Goal: Information Seeking & Learning: Learn about a topic

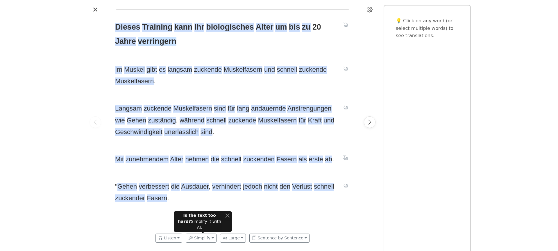
click at [156, 43] on span "verringern" at bounding box center [157, 41] width 39 height 9
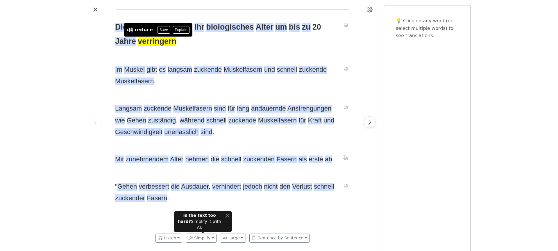
click at [76, 58] on div "Dieses Training kann Ihr biologisches Alter um bis zu 20 Jahre verringern Im Mu…" at bounding box center [279, 125] width 558 height 251
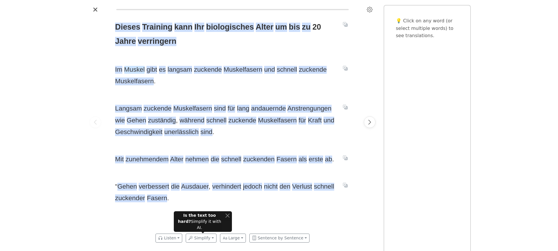
click at [128, 69] on span "Muskel" at bounding box center [134, 70] width 21 height 8
click at [88, 73] on div at bounding box center [95, 122] width 16 height 216
click at [200, 71] on span "zuckende" at bounding box center [208, 70] width 28 height 8
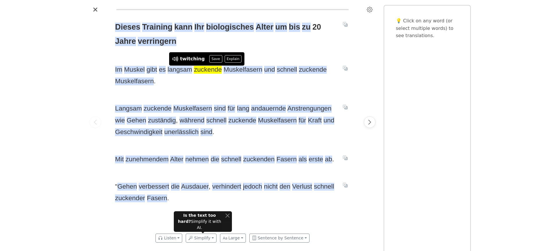
click at [201, 83] on span "Im Muskel gibt es langsam zuckende Muskelfasern und schnell zuckende Muskelfase…" at bounding box center [225, 76] width 221 height 24
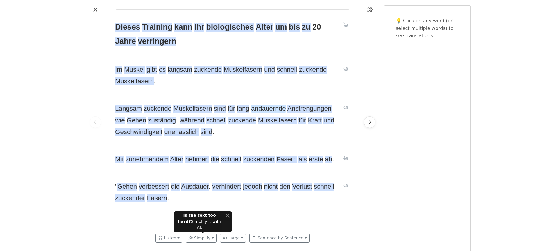
click at [261, 111] on span "andauernde" at bounding box center [268, 109] width 35 height 8
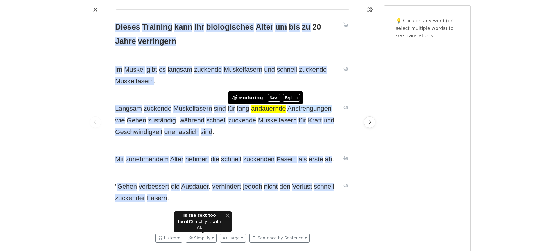
click at [297, 109] on span "Anstrengungen" at bounding box center [310, 109] width 44 height 8
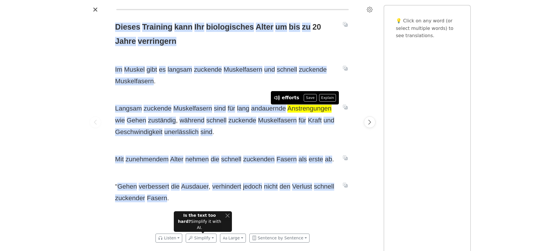
click at [254, 90] on div "Dieses Training kann Ihr biologisches Alter um bis zu 20 Jahre verringern Im Mu…" at bounding box center [232, 122] width 247 height 216
click at [148, 120] on span "zuständig" at bounding box center [162, 121] width 28 height 8
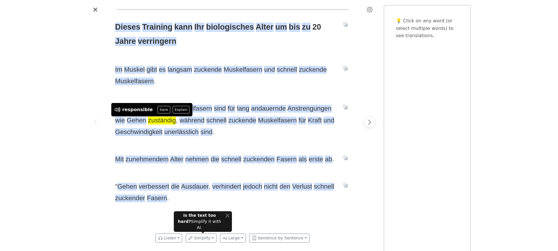
click at [86, 110] on div "Dieses Training kann Ihr biologisches Alter um bis zu 20 Jahre verringern Im Mu…" at bounding box center [279, 125] width 558 height 251
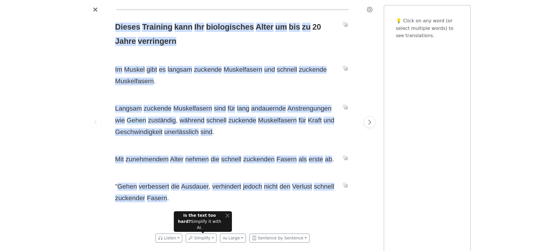
click at [127, 119] on span "Gehen" at bounding box center [136, 121] width 19 height 8
click at [154, 120] on span "zuständig" at bounding box center [162, 121] width 28 height 8
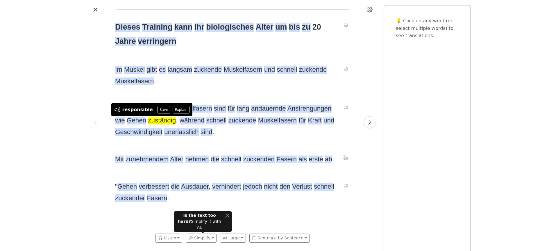
click at [93, 94] on div at bounding box center [95, 122] width 16 height 216
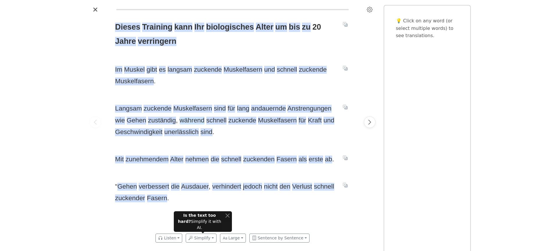
click at [180, 122] on span "während" at bounding box center [192, 121] width 25 height 8
click at [173, 89] on div "Dieses Training kann Ihr biologisches Alter um bis zu 20 Jahre verringern Im Mu…" at bounding box center [232, 122] width 247 height 216
click at [308, 122] on span "Kraft" at bounding box center [315, 121] width 14 height 8
click at [292, 133] on span "Langsam zuckende Muskelfasern sind für lang andauernde Anstrengungen wie Gehen …" at bounding box center [225, 120] width 221 height 35
click at [133, 132] on span "Geschwindigkeit" at bounding box center [138, 133] width 47 height 8
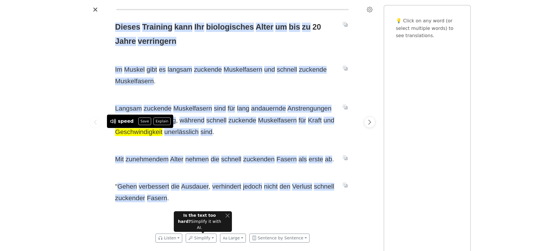
click at [137, 140] on div "Dieses Training kann Ihr biologisches Alter um bis zu 20 Jahre verringern Im Mu…" at bounding box center [232, 122] width 247 height 216
click at [178, 135] on span "unerlässlich" at bounding box center [181, 133] width 34 height 8
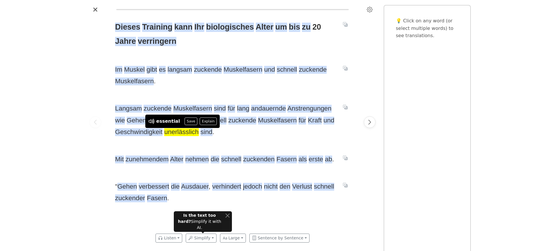
click at [179, 144] on div "Dieses Training kann Ihr biologisches Alter um bis zu 20 Jahre verringern Im Mu…" at bounding box center [232, 122] width 247 height 216
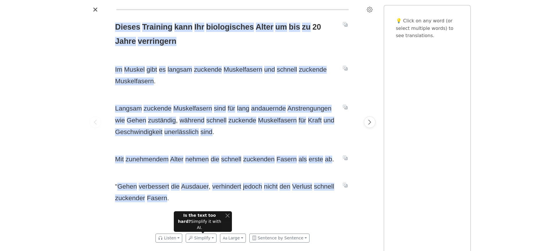
click at [167, 144] on div "Dieses Training kann Ihr biologisches Alter um bis zu 20 Jahre verringern Im Mu…" at bounding box center [232, 122] width 247 height 216
click at [144, 162] on span "zunehmendem" at bounding box center [147, 160] width 43 height 8
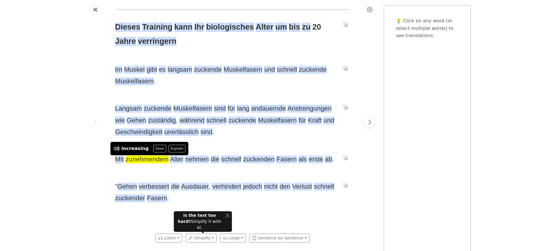
click at [95, 165] on div at bounding box center [95, 122] width 16 height 216
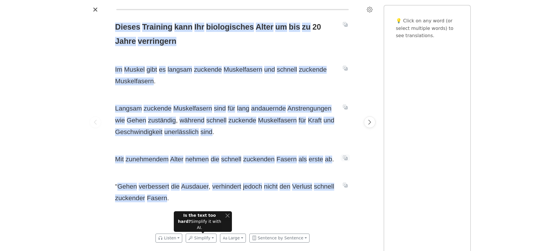
click at [347, 158] on icon "Translate sentence" at bounding box center [345, 158] width 5 height 5
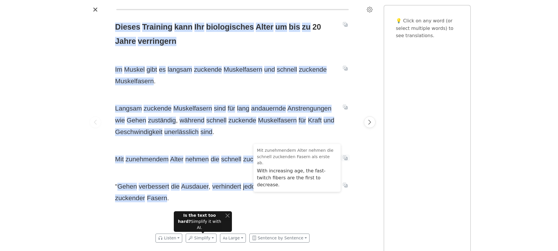
click at [347, 158] on icon "Translate sentence" at bounding box center [345, 158] width 5 height 5
click at [345, 158] on icon "Translate sentence" at bounding box center [345, 158] width 5 height 5
click at [361, 157] on div "Dieses Training kann Ihr biologisches Alter um bis zu 20 Jahre verringern Im Mu…" at bounding box center [232, 122] width 291 height 216
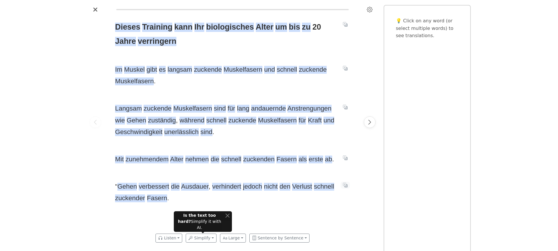
click at [345, 185] on icon "Translate sentence" at bounding box center [345, 185] width 5 height 5
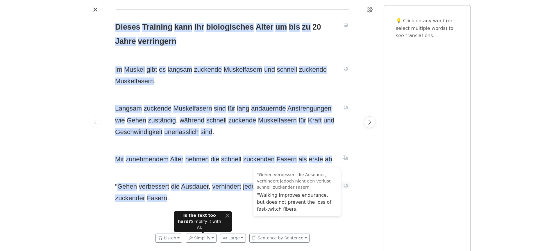
click at [345, 185] on icon "Translate sentence" at bounding box center [345, 185] width 5 height 5
click at [232, 208] on div "Dieses Training kann Ihr biologisches Alter um bis zu 20 Jahre verringern Im Mu…" at bounding box center [232, 122] width 247 height 216
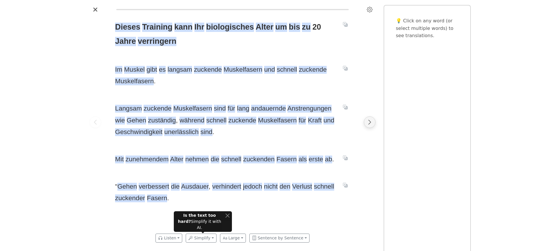
click at [368, 124] on icon "Next page" at bounding box center [370, 122] width 6 height 6
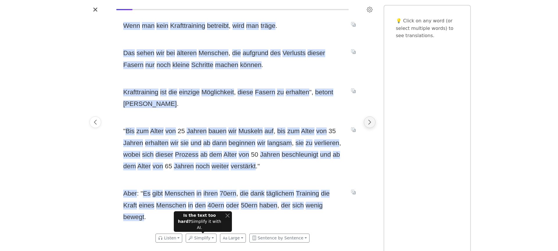
scroll to position [0, 247]
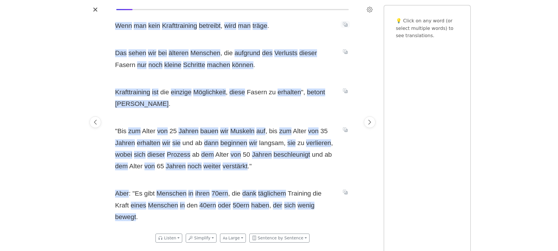
click at [346, 24] on icon "Translate sentence" at bounding box center [345, 24] width 5 height 5
click at [366, 31] on div at bounding box center [370, 122] width 16 height 216
click at [209, 27] on span "betreibt" at bounding box center [210, 26] width 22 height 8
click at [203, 40] on div "Wenn man kein Krafttraining betreibt , wird man träge . Das sehen wir bei älter…" at bounding box center [232, 122] width 247 height 216
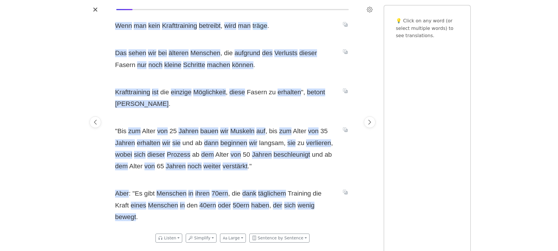
click at [253, 26] on span "träge" at bounding box center [260, 26] width 15 height 8
click at [247, 36] on div "Wenn man kein Krafttraining betreibt , wird man träge . Das sehen wir bei älter…" at bounding box center [232, 122] width 247 height 216
click at [238, 55] on span "aufgrund" at bounding box center [248, 53] width 26 height 8
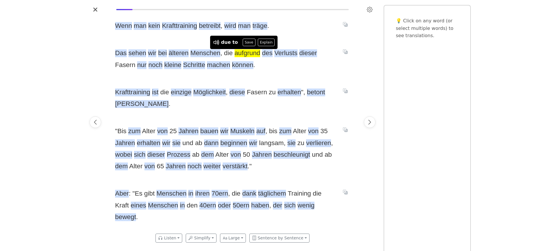
click at [246, 68] on span "Das sehen wir bei älteren Menschen , die aufgrund des Verlusts dieser Fasern nu…" at bounding box center [225, 59] width 221 height 24
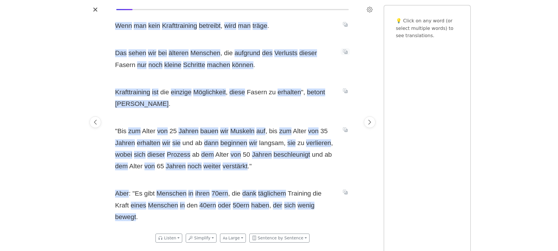
click at [346, 51] on icon "Translate sentence" at bounding box center [345, 51] width 5 height 5
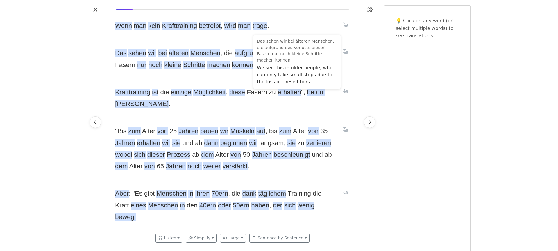
click at [114, 81] on div "Wenn man kein Krafttraining betreibt , wird man träge . Das sehen wir bei älter…" at bounding box center [232, 122] width 247 height 216
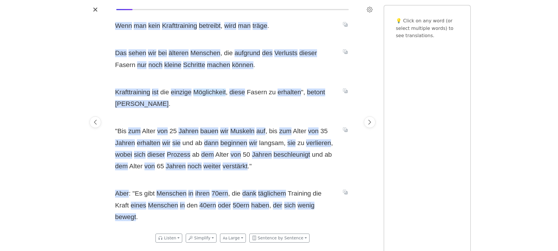
click at [202, 92] on span "Möglichkeit" at bounding box center [209, 93] width 33 height 8
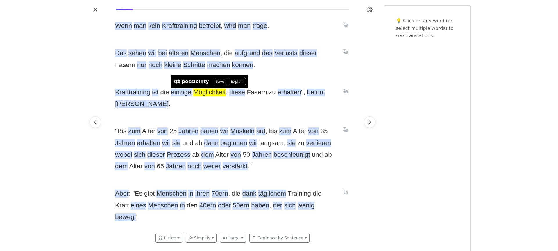
click at [188, 102] on div "Wenn man kein Krafttraining betreibt , wird man träge . Das sehen wir bei älter…" at bounding box center [232, 122] width 247 height 216
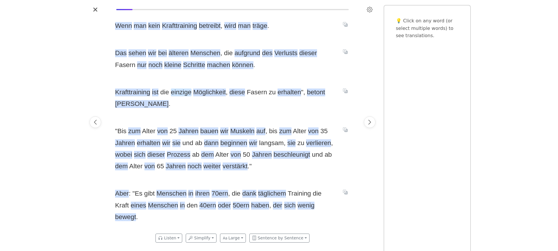
click at [180, 94] on span "einzige" at bounding box center [181, 93] width 21 height 8
click at [185, 103] on div "Wenn man kein Krafttraining betreibt , wird man träge . Das sehen wir bei älter…" at bounding box center [232, 122] width 247 height 216
click at [251, 93] on span "Fasern" at bounding box center [257, 93] width 20 height 8
click at [251, 103] on div "Wenn man kein Krafttraining betreibt , wird man träge . Das sehen wir bei älter…" at bounding box center [232, 122] width 247 height 216
click at [345, 90] on icon "Translate sentence" at bounding box center [345, 91] width 5 height 5
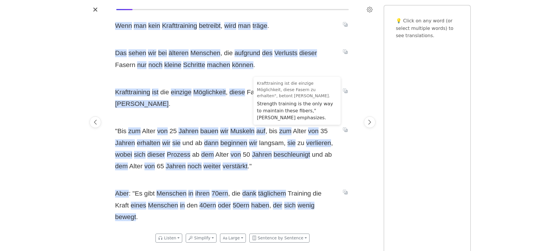
click at [362, 87] on div at bounding box center [370, 122] width 16 height 216
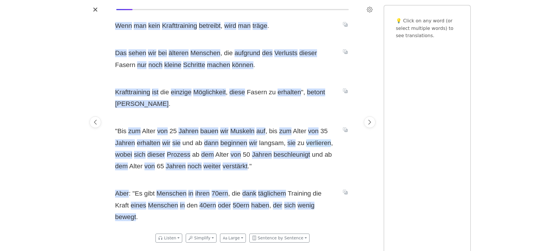
click at [313, 140] on span "verlieren" at bounding box center [318, 144] width 25 height 8
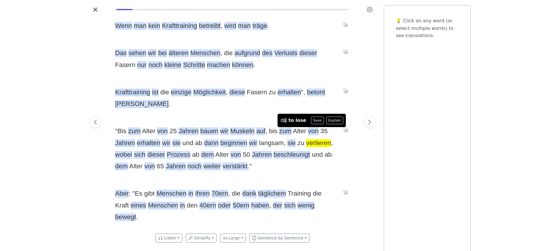
click at [344, 138] on div "" Bis zum Alter von 25 Jahren bauen wir Muskeln auf , bis zum Alter von 35 Jahr…" at bounding box center [232, 149] width 235 height 47
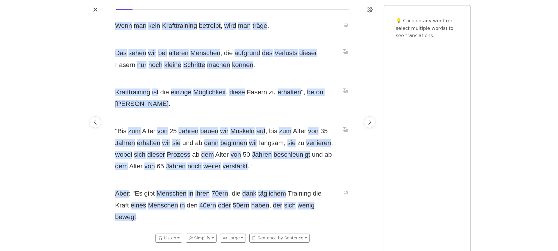
click at [123, 151] on span "wobei" at bounding box center [123, 155] width 17 height 8
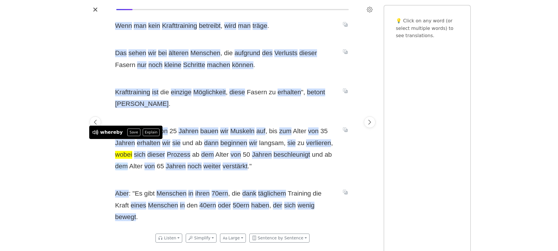
drag, startPoint x: 90, startPoint y: 151, endPoint x: 117, endPoint y: 153, distance: 26.8
click at [91, 151] on div at bounding box center [95, 122] width 16 height 216
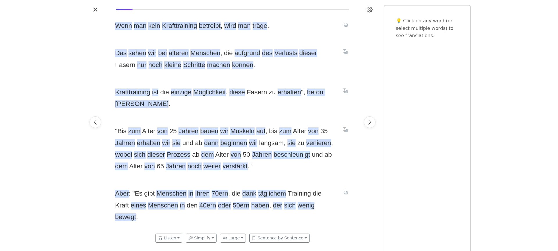
click at [284, 151] on span "beschleunigt" at bounding box center [292, 155] width 37 height 8
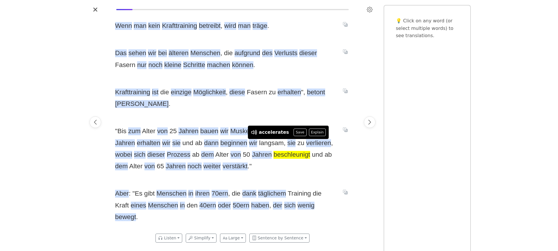
click at [298, 158] on span "" Bis zum Alter von 25 Jahren bauen wir Muskeln auf , bis zum Alter von 35 Jahr…" at bounding box center [225, 149] width 221 height 47
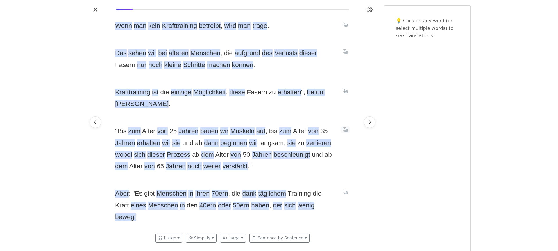
click at [344, 128] on icon "Translate sentence" at bounding box center [345, 130] width 5 height 5
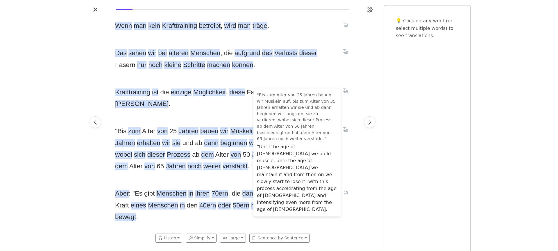
click at [365, 152] on div at bounding box center [370, 122] width 16 height 216
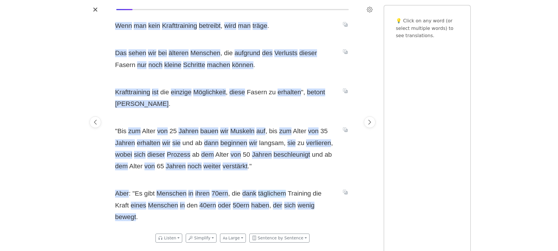
click at [260, 190] on span "täglichem" at bounding box center [272, 194] width 28 height 8
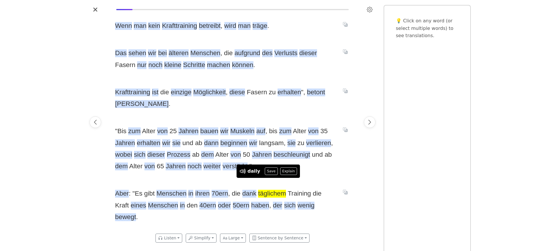
click at [212, 167] on div "Wenn man kein Krafttraining betreibt , wird man träge . Das sehen wir bei älter…" at bounding box center [232, 122] width 247 height 216
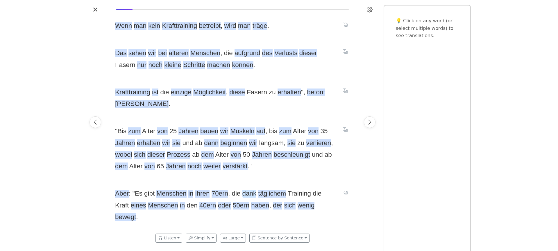
click at [243, 190] on span "dank" at bounding box center [249, 194] width 14 height 8
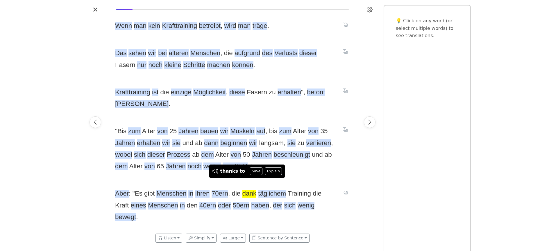
click at [199, 168] on div "Wenn man kein Krafttraining betreibt , wird man träge . Das sehen wir bei älter…" at bounding box center [232, 122] width 247 height 216
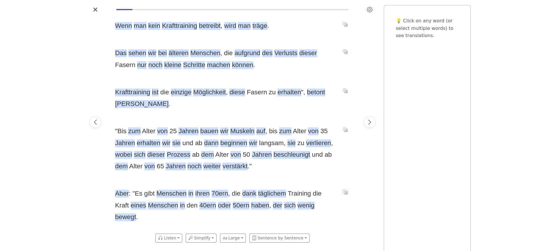
click at [347, 190] on icon "Translate sentence" at bounding box center [345, 192] width 5 height 5
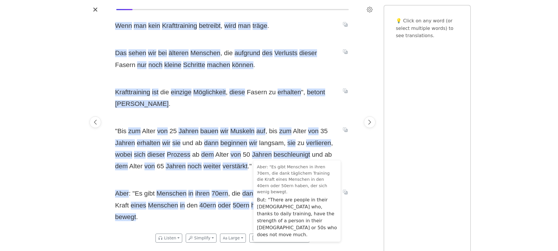
click at [353, 165] on div "Wenn man kein Krafttraining betreibt , wird man träge . Das sehen wir bei älter…" at bounding box center [232, 122] width 247 height 216
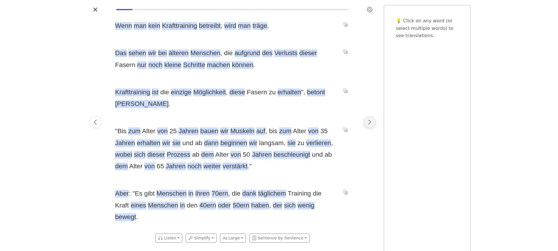
click at [371, 123] on icon "Next page" at bounding box center [370, 122] width 6 height 6
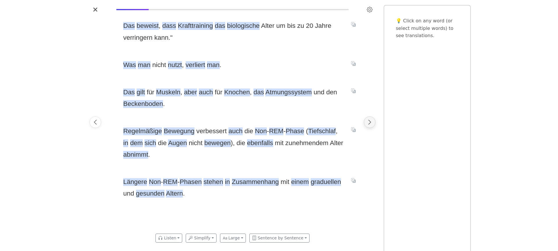
scroll to position [0, 493]
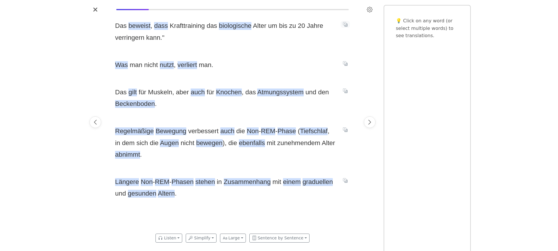
click at [348, 24] on button "Translate sentence" at bounding box center [345, 24] width 9 height 7
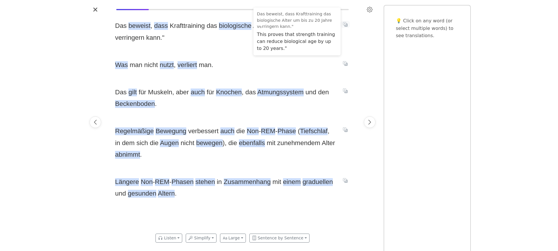
click at [348, 24] on button "Translate sentence" at bounding box center [345, 24] width 9 height 7
click at [139, 28] on span "beweist" at bounding box center [140, 26] width 22 height 8
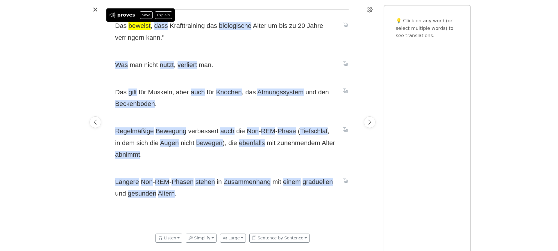
click at [90, 42] on div at bounding box center [95, 122] width 16 height 216
click at [346, 24] on icon "Translate sentence" at bounding box center [345, 24] width 5 height 5
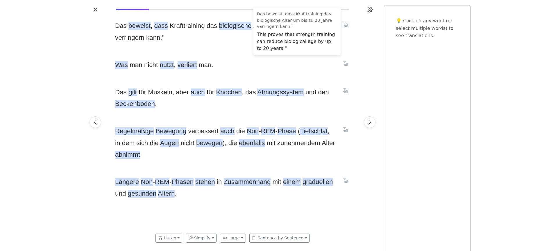
click at [346, 24] on icon "Translate sentence" at bounding box center [345, 24] width 5 height 5
click at [243, 42] on span "Das beweist , dass Krafttraining das biologische Alter um bis zu 20 Jahre verri…" at bounding box center [225, 32] width 221 height 24
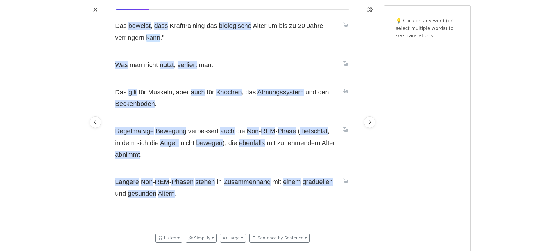
click at [152, 39] on span "kann" at bounding box center [153, 38] width 14 height 8
click at [130, 39] on span "verringern" at bounding box center [129, 38] width 29 height 8
click at [146, 38] on span "kann" at bounding box center [153, 38] width 14 height 8
click at [141, 38] on span "verringern" at bounding box center [129, 38] width 29 height 8
click at [76, 45] on div "Dieses Training kann Ihr biologisches Alter um bis zu 20 Jahre verringern Im Mu…" at bounding box center [279, 125] width 558 height 251
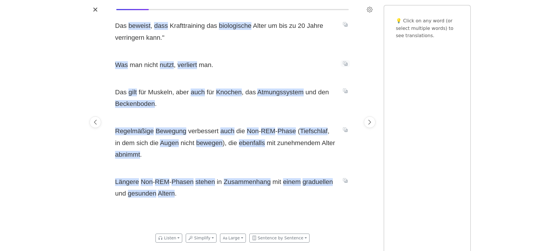
click at [345, 65] on icon "Translate sentence" at bounding box center [345, 63] width 5 height 5
click at [227, 58] on div "Das beweist , dass Krafttraining das biologische Alter um bis zu 20 Jahre verri…" at bounding box center [232, 122] width 247 height 216
click at [165, 67] on span "nutzt" at bounding box center [167, 65] width 14 height 8
click at [221, 47] on div "Das beweist , dass Krafttraining das biologische Alter um bis zu 20 Jahre verri…" at bounding box center [232, 122] width 247 height 216
click at [129, 92] on span "gilt" at bounding box center [133, 93] width 8 height 8
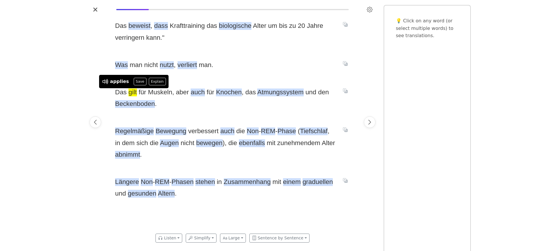
click at [78, 75] on div "Dieses Training kann Ihr biologisches Alter um bis zu 20 Jahre verringern Im Mu…" at bounding box center [279, 125] width 558 height 251
click at [219, 94] on span "Knochen" at bounding box center [229, 93] width 26 height 8
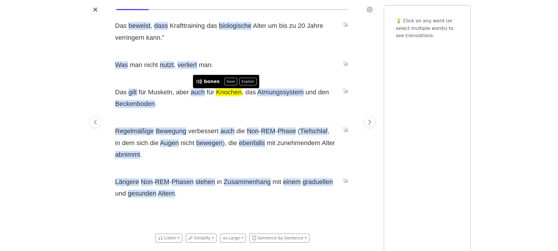
click at [215, 109] on span "Das gilt für Muskeln , aber auch für Knochen , das Atmungssystem und den Becken…" at bounding box center [225, 99] width 221 height 24
click at [269, 93] on span "Atmungssystem" at bounding box center [280, 93] width 46 height 8
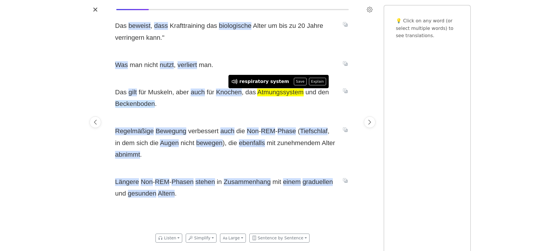
click at [140, 103] on span "Beckenboden" at bounding box center [135, 104] width 40 height 8
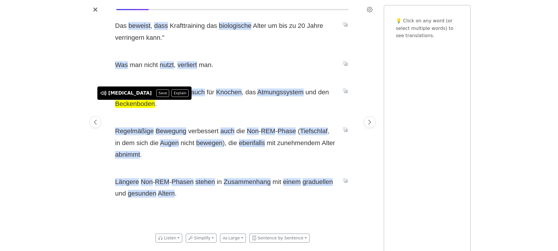
click at [197, 105] on span "Das gilt für Muskeln , aber auch für Knochen , das Atmungssystem und den Becken…" at bounding box center [225, 99] width 221 height 24
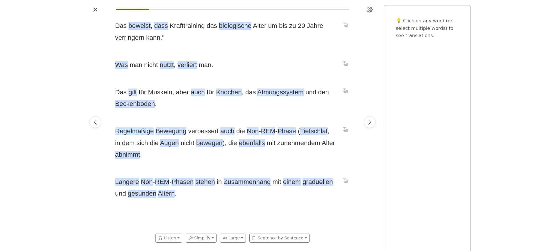
click at [133, 133] on span "Regelmäßige" at bounding box center [134, 132] width 39 height 8
click at [173, 131] on span "Bewegung" at bounding box center [171, 132] width 31 height 8
click at [229, 110] on span "Das gilt für Muskeln , aber auch für Knochen , das Atmungssystem und den Becken…" at bounding box center [225, 99] width 221 height 24
click at [202, 130] on span "verbessert" at bounding box center [203, 132] width 31 height 8
click at [237, 111] on div "Das beweist , dass Krafttraining das biologische Alter um bis zu 20 Jahre verri…" at bounding box center [232, 122] width 247 height 216
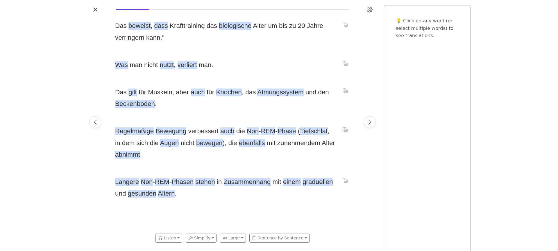
click at [344, 129] on icon "Translate sentence" at bounding box center [345, 130] width 5 height 5
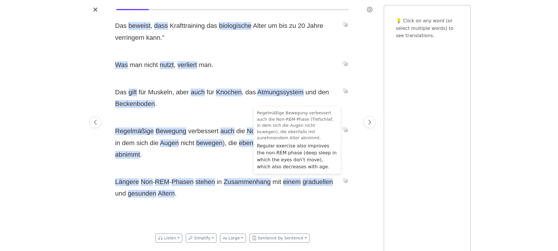
click at [350, 152] on div "Regelmäßige Bewegung verbessert auch die Non - REM - Phase ( Tiefschlaf , in de…" at bounding box center [232, 143] width 235 height 35
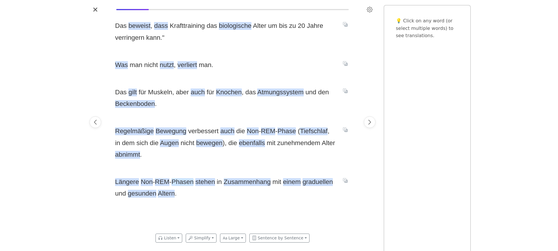
click at [185, 184] on span "Phasen" at bounding box center [183, 183] width 22 height 8
click at [228, 160] on span "Regelmäßige Bewegung verbessert auch die Non - REM - Phase ( Tiefschlaf , in de…" at bounding box center [225, 143] width 221 height 35
click at [346, 180] on icon "Translate sentence" at bounding box center [345, 181] width 5 height 5
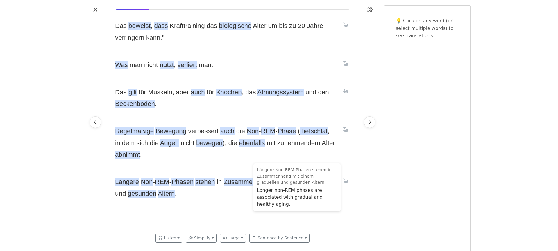
click at [327, 154] on span "Regelmäßige Bewegung verbessert auch die Non - REM - Phase ( Tiefschlaf , in de…" at bounding box center [225, 143] width 221 height 35
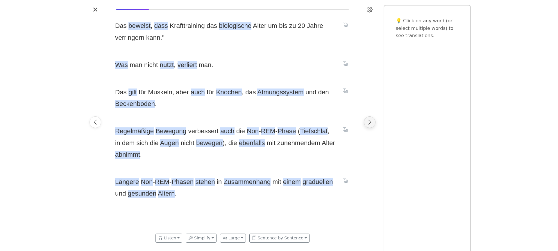
click at [369, 121] on icon "Next page" at bounding box center [370, 122] width 6 height 6
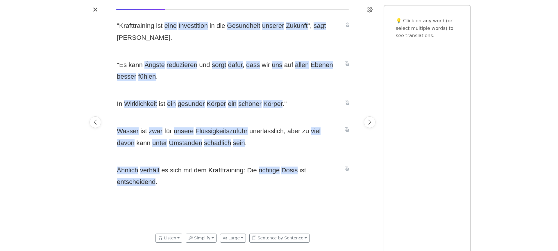
scroll to position [0, 740]
click at [186, 27] on span "Investition" at bounding box center [191, 26] width 29 height 8
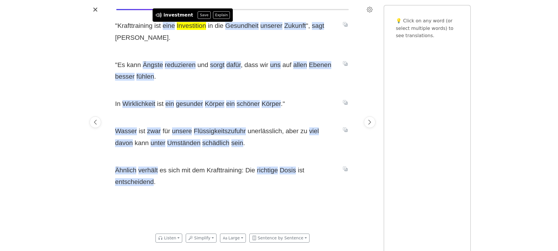
click at [202, 45] on div "" Krafttraining ist eine Investition in die Gesundheit unserer Zukunft " , sagt…" at bounding box center [232, 122] width 247 height 216
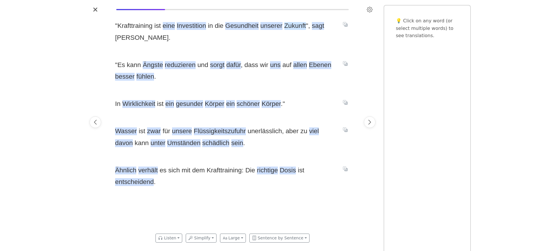
click at [293, 27] on span "Zukunft" at bounding box center [295, 26] width 22 height 8
click at [271, 41] on span "" Krafttraining ist eine Investition in die Gesundheit unserer Zukunft " , sagt…" at bounding box center [225, 32] width 221 height 24
click at [272, 40] on span "" Krafttraining ist eine Investition in die Gesundheit unserer Zukunft " , sagt…" at bounding box center [225, 32] width 221 height 24
click at [214, 68] on span "sorgt" at bounding box center [217, 65] width 15 height 8
click at [216, 83] on div "" Krafttraining ist eine Investition in die Gesundheit unserer Zukunft " , sagt…" at bounding box center [232, 122] width 247 height 216
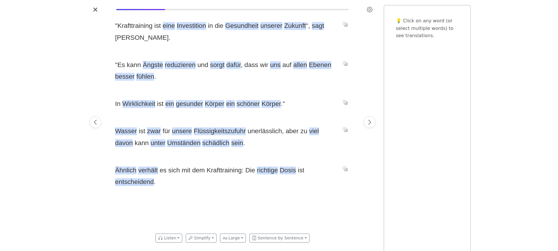
click at [230, 66] on span "dafür" at bounding box center [233, 65] width 15 height 8
click at [228, 87] on div "" Krafttraining ist eine Investition in die Gesundheit unserer Zukunft " , sagt…" at bounding box center [232, 122] width 247 height 216
click at [309, 65] on span "Ebenen" at bounding box center [320, 65] width 22 height 8
drag, startPoint x: 288, startPoint y: 79, endPoint x: 294, endPoint y: 79, distance: 5.8
click at [288, 79] on span "" Es kann Ängste reduzieren und sorgt dafür , dass wir uns auf allen Ebenen bes…" at bounding box center [225, 71] width 221 height 24
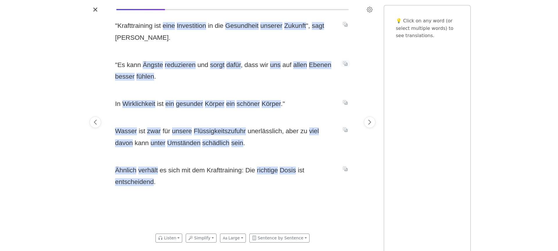
click at [347, 65] on icon "Translate sentence" at bounding box center [345, 63] width 5 height 5
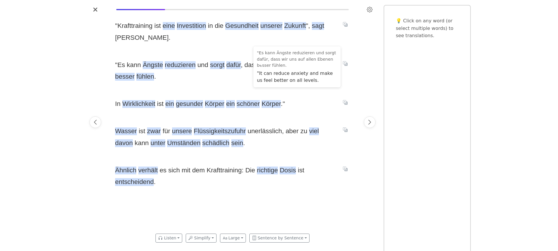
click at [196, 85] on div "" Krafttraining ist eine Investition in die Gesundheit unserer Zukunft " , sagt…" at bounding box center [232, 122] width 247 height 216
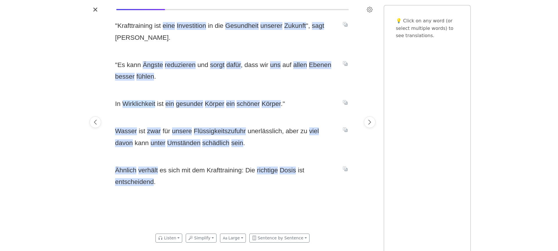
click at [148, 104] on span "Wirklichkeit" at bounding box center [138, 104] width 33 height 8
click at [231, 83] on div "" Krafttraining ist eine Investition in die Gesundheit unserer Zukunft " , sagt…" at bounding box center [232, 122] width 247 height 216
click at [206, 105] on span "Körper" at bounding box center [214, 104] width 19 height 8
click at [265, 90] on div "" Krafttraining ist eine Investition in die Gesundheit unserer Zukunft " , sagt…" at bounding box center [232, 122] width 247 height 216
click at [344, 101] on icon "Translate sentence" at bounding box center [345, 102] width 5 height 5
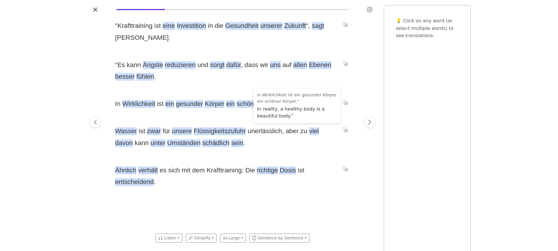
click at [317, 82] on span "" Es kann Ängste reduzieren und sorgt dafür , dass wir uns auf allen Ebenen bes…" at bounding box center [225, 71] width 221 height 24
click at [239, 84] on div "" Krafttraining ist eine Investition in die Gesundheit unserer Zukunft " , sagt…" at bounding box center [232, 122] width 247 height 216
click at [151, 130] on span "zwar" at bounding box center [154, 132] width 14 height 8
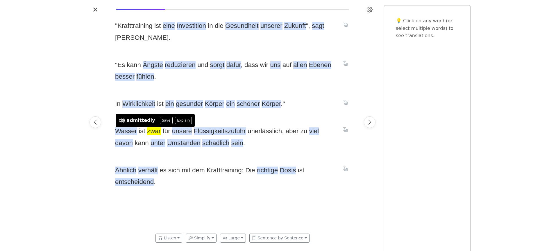
click at [218, 113] on div "" Krafttraining ist eine Investition in die Gesundheit unserer Zukunft " , sagt…" at bounding box center [232, 122] width 247 height 216
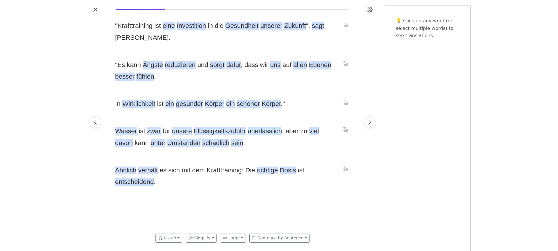
click at [256, 132] on span "unerlässlich" at bounding box center [265, 132] width 34 height 8
click at [199, 120] on div "" Krafttraining ist eine Investition in die Gesundheit unserer Zukunft " , sagt…" at bounding box center [232, 122] width 247 height 216
click at [204, 131] on span "Flüssigkeitszufuhr" at bounding box center [220, 132] width 52 height 8
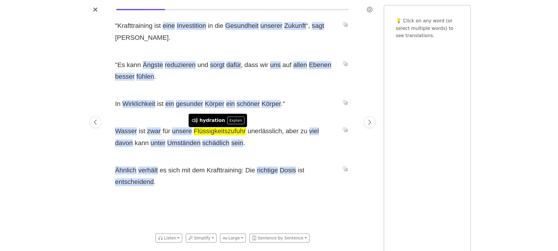
click at [167, 116] on div "" Krafttraining ist eine Investition in die Gesundheit unserer Zukunft " , sagt…" at bounding box center [232, 122] width 247 height 216
click at [345, 129] on icon "Translate sentence" at bounding box center [345, 130] width 5 height 5
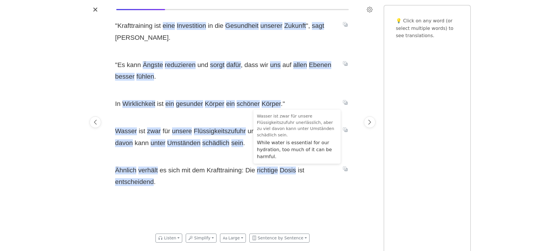
click at [231, 150] on div "" Krafttraining ist eine Investition in die Gesundheit unserer Zukunft " , sagt…" at bounding box center [232, 122] width 247 height 216
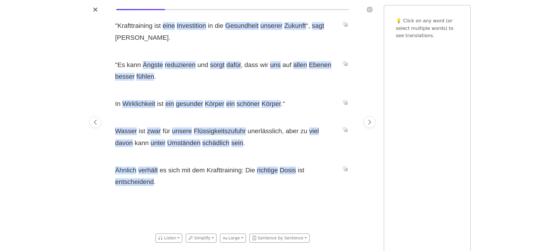
click at [126, 172] on span "Ähnlich" at bounding box center [125, 171] width 21 height 8
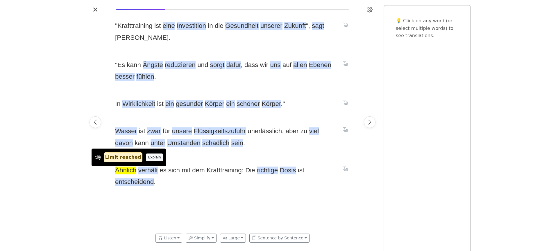
click at [148, 158] on button "Explain" at bounding box center [154, 158] width 17 height 8
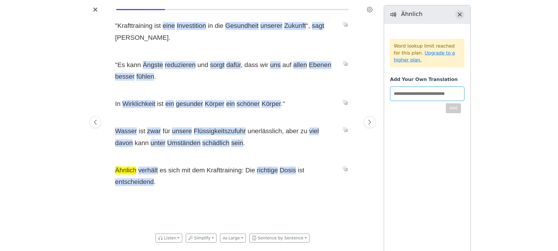
click at [461, 13] on icon "Close translation panel" at bounding box center [460, 14] width 5 height 5
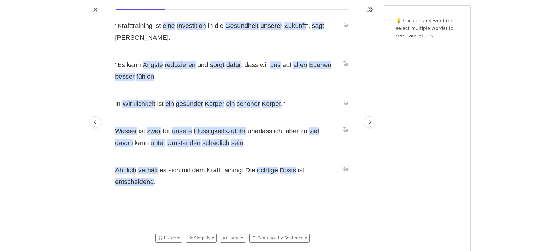
click at [346, 170] on icon "Translate sentence" at bounding box center [345, 169] width 5 height 5
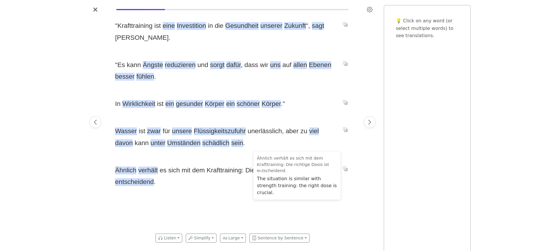
click at [353, 155] on div "" Krafttraining ist eine Investition in die Gesundheit unserer Zukunft " , sagt…" at bounding box center [232, 122] width 247 height 216
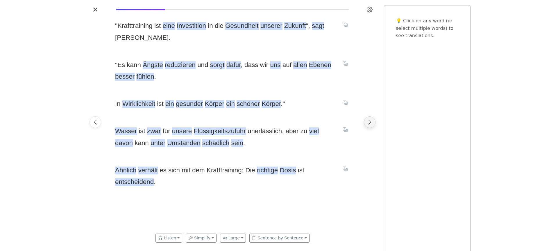
click at [369, 119] on icon "Next page" at bounding box center [370, 122] width 6 height 6
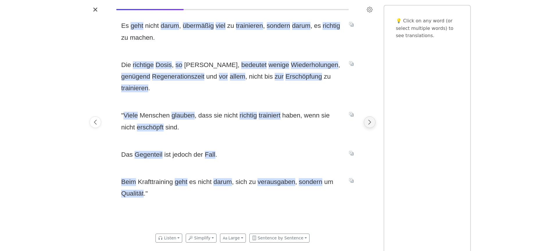
scroll to position [0, 986]
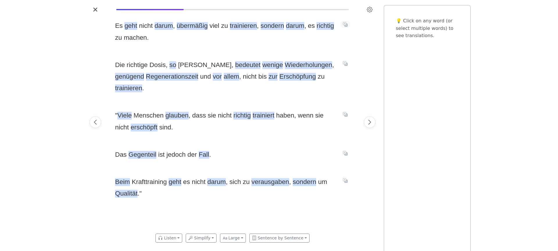
click at [342, 23] on button "Translate sentence" at bounding box center [345, 24] width 9 height 7
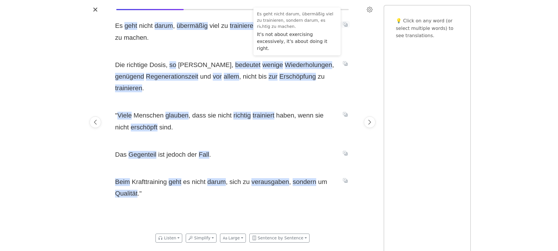
click at [342, 23] on button "Translate sentence" at bounding box center [345, 24] width 9 height 7
click at [188, 46] on div "Es geht nicht darum , übermäßig viel zu trainieren , sondern darum , es richtig…" at bounding box center [232, 122] width 247 height 216
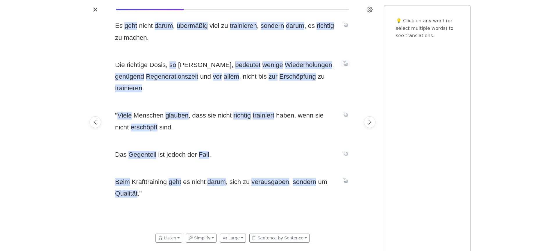
click at [345, 64] on icon "Translate sentence" at bounding box center [345, 63] width 5 height 5
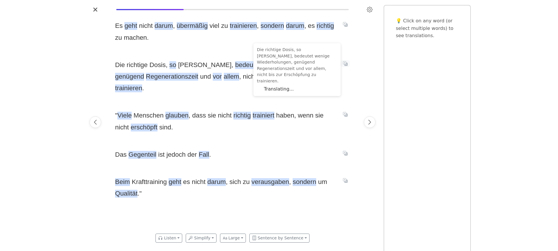
click at [345, 64] on icon "Translate sentence" at bounding box center [345, 63] width 5 height 5
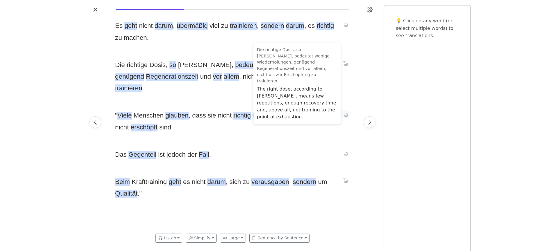
click at [344, 112] on icon "Translate sentence" at bounding box center [345, 114] width 5 height 5
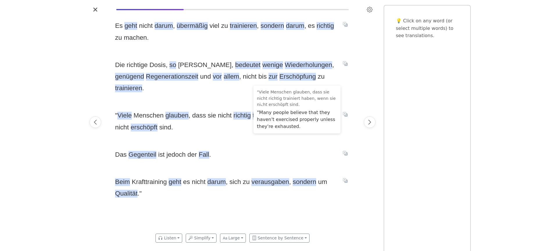
click at [361, 94] on div "Dieses Training kann Ihr biologisches Alter um bis zu 20 Jahre verringern Im Mu…" at bounding box center [232, 122] width 291 height 216
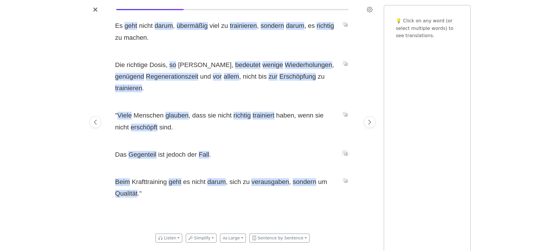
click at [349, 150] on button "Translate sentence" at bounding box center [345, 153] width 9 height 7
click at [351, 170] on div "Es geht nicht darum , übermäßig viel zu trainieren , sondern darum , es richtig…" at bounding box center [232, 122] width 247 height 216
click at [346, 179] on icon "Translate sentence" at bounding box center [345, 181] width 5 height 5
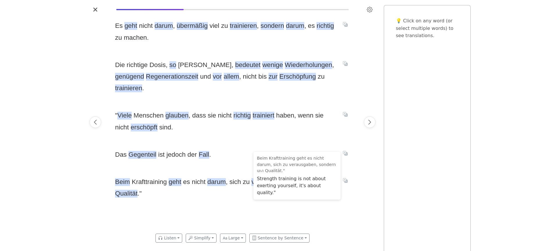
click at [349, 212] on div "Es geht nicht darum , übermäßig viel zu trainieren , sondern darum , es richtig…" at bounding box center [232, 122] width 247 height 216
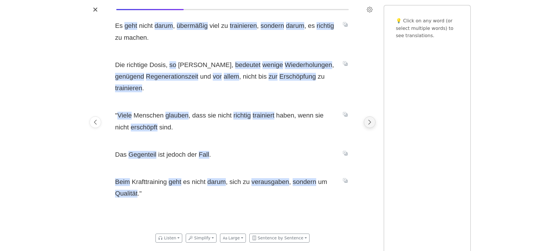
click at [372, 121] on icon "Next page" at bounding box center [370, 122] width 6 height 6
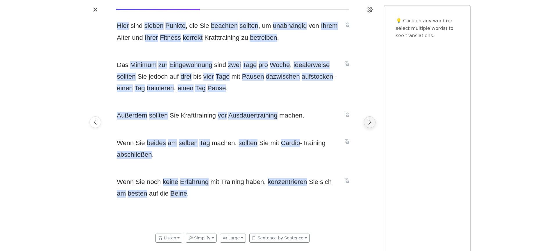
scroll to position [0, 1233]
